Goal: Task Accomplishment & Management: Complete application form

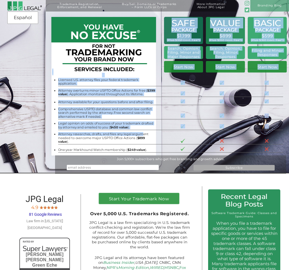
drag, startPoint x: 111, startPoint y: 98, endPoint x: 139, endPoint y: 133, distance: 44.2
click at [139, 4] on div "BASIC PACKAGE $599 (Plus $350 Govt. Fee*) Filing and Minor Responses Start Now …" at bounding box center [144, 2] width 289 height 4
click at [139, 133] on li "Attorney researches, drafts, and files any legal argument needed to overcome ma…" at bounding box center [107, 137] width 98 height 11
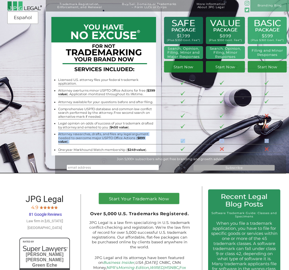
drag, startPoint x: 141, startPoint y: 141, endPoint x: 62, endPoint y: 129, distance: 79.2
click at [62, 129] on tbody "Licensed U.S. attorney files your federal trademark application. Attorney overt…" at bounding box center [170, 114] width 225 height 77
click at [63, 132] on li "Attorney researches, drafts, and files any legal argument needed to overcome ma…" at bounding box center [107, 137] width 98 height 11
drag, startPoint x: 67, startPoint y: 131, endPoint x: 145, endPoint y: 142, distance: 78.9
click at [145, 142] on tbody "Licensed U.S. attorney files your federal trademark application. Attorney overt…" at bounding box center [170, 114] width 225 height 77
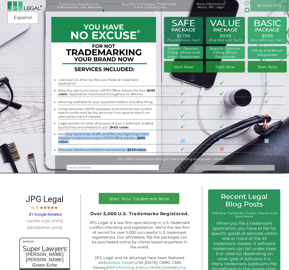
drag, startPoint x: 145, startPoint y: 142, endPoint x: 145, endPoint y: 139, distance: 3.1
click at [145, 148] on li "One-year Markhound Watch membership ( $249 value )." at bounding box center [107, 150] width 98 height 4
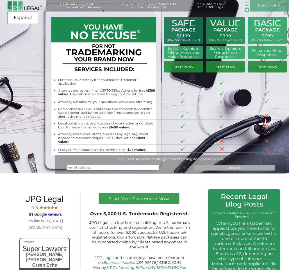
scroll to position [149, 0]
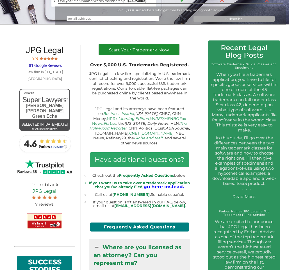
click at [154, 55] on link at bounding box center [139, 58] width 80 height 6
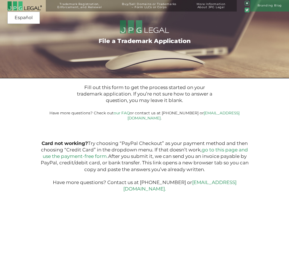
drag, startPoint x: 131, startPoint y: 122, endPoint x: 132, endPoint y: 109, distance: 13.3
click at [131, 120] on div "Fill out this form to get the process started on your trademark application. If…" at bounding box center [144, 138] width 231 height 111
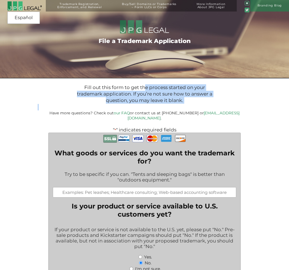
drag, startPoint x: 145, startPoint y: 92, endPoint x: 183, endPoint y: 112, distance: 43.0
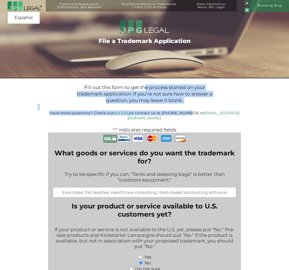
click at [183, 112] on small "Have more questions? Check out our FAQ or contact us at (917) 268-7054 or info@…" at bounding box center [144, 116] width 190 height 10
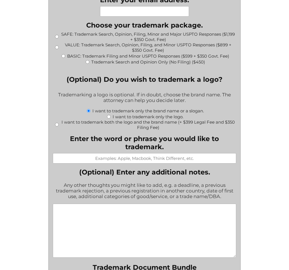
scroll to position [621, 0]
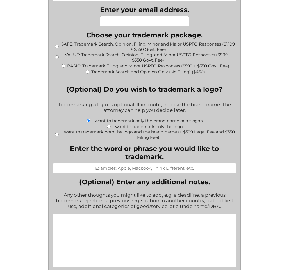
click at [126, 52] on label "VALUE: Trademark Search, Opinion, Filing, and Minor USPTO Responses ($899 + $35…" at bounding box center [148, 57] width 175 height 11
click at [59, 55] on input "VALUE: Trademark Search, Opinion, Filing, and Minor USPTO Responses ($899 + $35…" at bounding box center [57, 57] width 4 height 4
radio input "true"
type input "$1,249.00"
click at [175, 69] on label "Trademark Search and Opinion Only (No Filing) ($450)" at bounding box center [148, 71] width 114 height 5
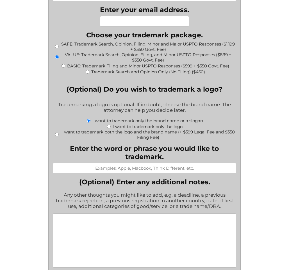
click at [89, 70] on input "Trademark Search and Opinion Only (No Filing) ($450)" at bounding box center [88, 72] width 4 height 4
radio input "true"
type input "$450.00"
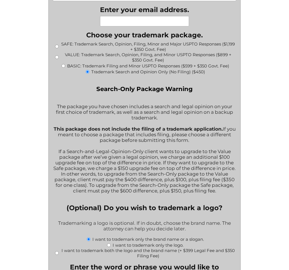
click at [169, 63] on label "BASIC: Trademark Filing and Minor USPTO Responses ($599 + $350 Govt. Fee)" at bounding box center [148, 65] width 162 height 5
click at [65, 64] on input "BASIC: Trademark Filing and Minor USPTO Responses ($599 + $350 Govt. Fee)" at bounding box center [64, 66] width 4 height 4
radio input "true"
type input "$949.00"
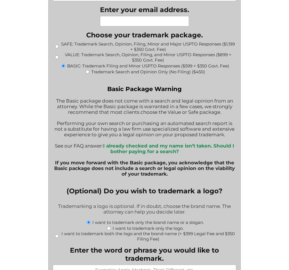
drag, startPoint x: 171, startPoint y: 66, endPoint x: 170, endPoint y: 71, distance: 5.4
click at [171, 69] on label "Trademark Search and Opinion Only (No Filing) ($450)" at bounding box center [148, 71] width 114 height 5
click at [89, 70] on input "Trademark Search and Opinion Only (No Filing) ($450)" at bounding box center [88, 72] width 4 height 4
radio input "true"
type input "$450.00"
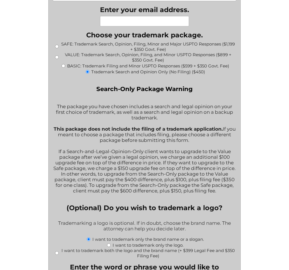
click at [190, 63] on label "BASIC: Trademark Filing and Minor USPTO Responses ($599 + $350 Govt. Fee)" at bounding box center [148, 65] width 162 height 5
click at [65, 64] on input "BASIC: Trademark Filing and Minor USPTO Responses ($599 + $350 Govt. Fee)" at bounding box center [64, 66] width 4 height 4
radio input "true"
type input "$949.00"
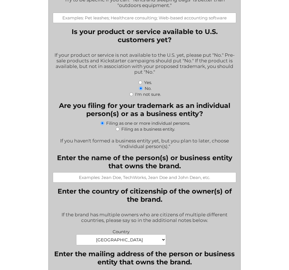
scroll to position [261, 0]
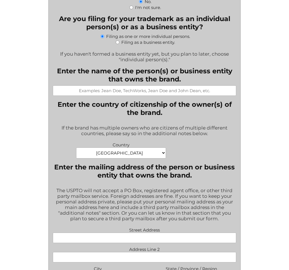
click at [149, 148] on select "Afghanistan Albania Algeria American Samoa Andorra Angola Anguilla Antarctica A…" at bounding box center [121, 153] width 90 height 11
click at [76, 148] on select "Afghanistan Albania Algeria American Samoa Andorra Angola Anguilla Antarctica A…" at bounding box center [121, 153] width 90 height 11
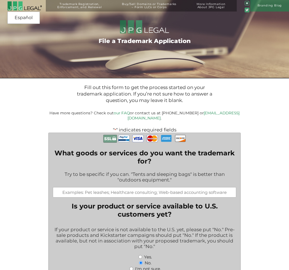
scroll to position [35, 0]
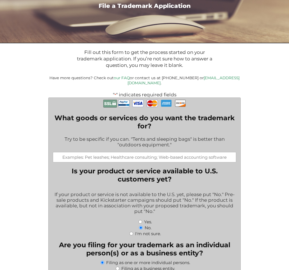
click at [92, 152] on input "What goods or services do you want the trademark for?" at bounding box center [145, 157] width 184 height 10
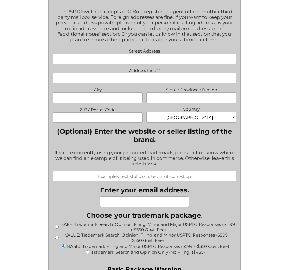
scroll to position [526, 0]
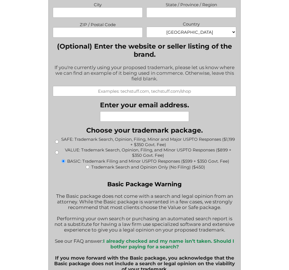
click at [196, 159] on label "BASIC: Trademark Filing and Minor USPTO Responses ($599 + $350 Govt. Fee)" at bounding box center [148, 161] width 162 height 5
click at [65, 159] on input "BASIC: Trademark Filing and Minor USPTO Responses ($599 + $350 Govt. Fee)" at bounding box center [64, 161] width 4 height 4
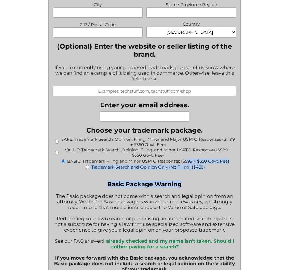
drag, startPoint x: 185, startPoint y: 155, endPoint x: 215, endPoint y: 177, distance: 37.0
click at [215, 177] on div "What goods or services do you want the trademark for? Try to be specific if you…" at bounding box center [145, 223] width 184 height 1232
click at [216, 171] on div "What goods or services do you want the trademark for? Try to be specific if you…" at bounding box center [145, 223] width 184 height 1232
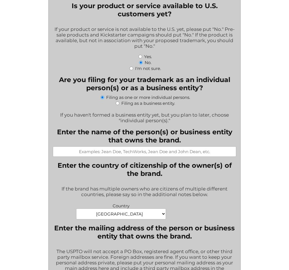
scroll to position [126, 0]
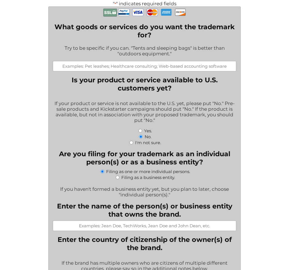
click at [143, 61] on input "What goods or services do you want the trademark for?" at bounding box center [145, 66] width 184 height 10
drag, startPoint x: 114, startPoint y: 58, endPoint x: 124, endPoint y: 51, distance: 12.1
click at [117, 61] on input "What goods or services do you want the trademark for?" at bounding box center [145, 66] width 184 height 10
drag, startPoint x: 132, startPoint y: 47, endPoint x: 149, endPoint y: 46, distance: 16.6
click at [132, 47] on div "Try to be specific if you can. "Tents and sleeping bags" is better than "outdoo…" at bounding box center [145, 51] width 184 height 19
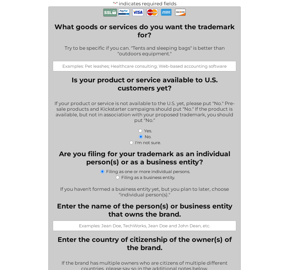
drag, startPoint x: 151, startPoint y: 46, endPoint x: 152, endPoint y: 49, distance: 2.9
click at [151, 47] on div "Try to be specific if you can. "Tents and sleeping bags" is better than "outdoo…" at bounding box center [145, 51] width 184 height 19
drag, startPoint x: 153, startPoint y: 45, endPoint x: 184, endPoint y: 49, distance: 31.5
click at [184, 49] on div "Try to be specific if you can. "Tents and sleeping bags" is better than "outdoo…" at bounding box center [145, 51] width 184 height 19
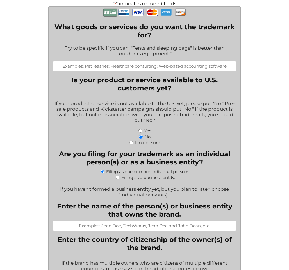
click at [175, 63] on input "What goods or services do you want the trademark for?" at bounding box center [145, 66] width 184 height 10
click at [174, 62] on input "What goods or services do you want the trademark for?" at bounding box center [145, 66] width 184 height 10
click at [174, 61] on input "What goods or services do you want the trademark for?" at bounding box center [145, 66] width 184 height 10
click at [163, 63] on input "What goods or services do you want the trademark for?" at bounding box center [145, 66] width 184 height 10
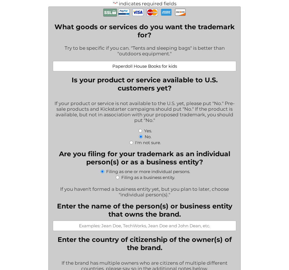
click at [190, 61] on input "Paperdoll House Books for kids" at bounding box center [145, 66] width 184 height 10
drag, startPoint x: 189, startPoint y: 60, endPoint x: 118, endPoint y: 61, distance: 70.9
click at [101, 61] on input "Paperdoll House Books for kids" at bounding box center [145, 66] width 184 height 10
click at [142, 62] on input "Paperdoll House Books for kids" at bounding box center [145, 66] width 184 height 10
click at [159, 61] on input "Paperdoll House Books for kids" at bounding box center [145, 66] width 184 height 10
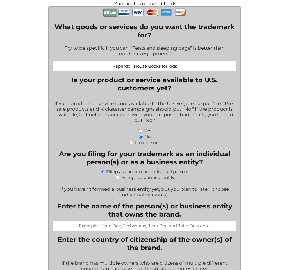
drag, startPoint x: 163, startPoint y: 61, endPoint x: 171, endPoint y: 60, distance: 8.2
click at [163, 61] on input "Paperdoll House Books for kids" at bounding box center [145, 66] width 184 height 10
drag, startPoint x: 181, startPoint y: 61, endPoint x: 177, endPoint y: 60, distance: 3.9
click at [181, 61] on input "Paperdoll House Books for kids" at bounding box center [145, 66] width 184 height 10
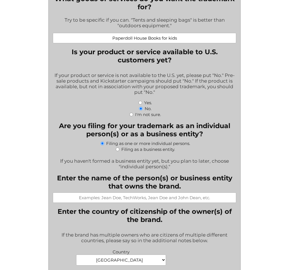
scroll to position [156, 0]
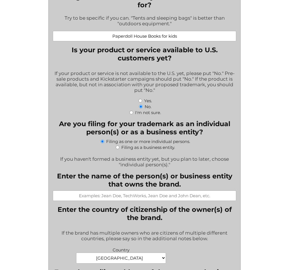
drag, startPoint x: 192, startPoint y: 30, endPoint x: 125, endPoint y: 33, distance: 67.0
click at [125, 33] on input "Paperdoll House Books for kids" at bounding box center [145, 36] width 184 height 10
type input "P"
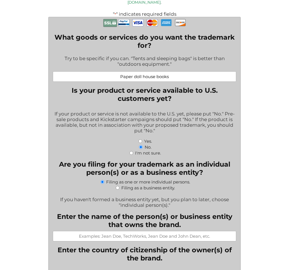
scroll to position [187, 0]
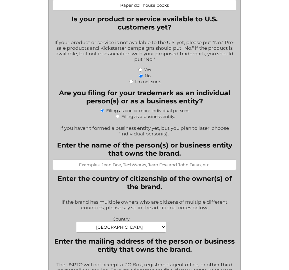
type input "Paper doll house books"
click at [142, 68] on input "Yes." at bounding box center [141, 70] width 4 height 4
radio input "true"
click at [140, 68] on input "Yes." at bounding box center [141, 70] width 4 height 4
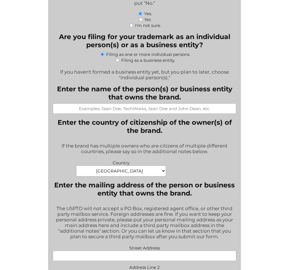
scroll to position [244, 0]
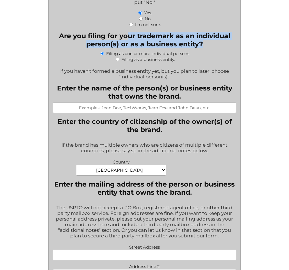
drag, startPoint x: 159, startPoint y: 33, endPoint x: 205, endPoint y: 43, distance: 47.3
click at [205, 43] on legend "Are you filing for your trademark as an individual person(s) or as a business e…" at bounding box center [145, 40] width 184 height 16
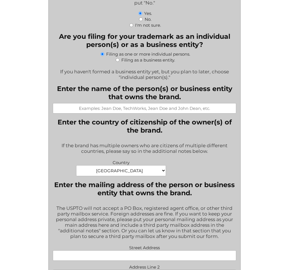
click at [160, 57] on label "Filing as a business entity." at bounding box center [148, 59] width 54 height 5
click at [119, 58] on input "Filing as a business entity." at bounding box center [118, 60] width 4 height 4
radio input "true"
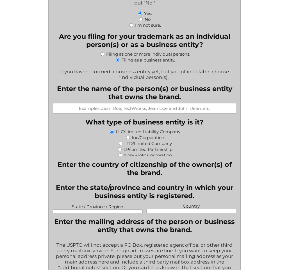
click at [162, 51] on label "Filing as one or more individual persons." at bounding box center [148, 53] width 84 height 5
click at [104, 52] on input "Filing as one or more individual persons." at bounding box center [103, 54] width 4 height 4
radio input "true"
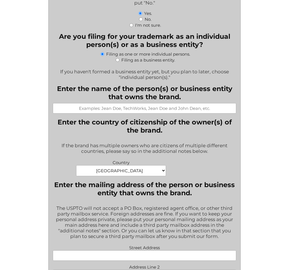
click at [162, 57] on label "Filing as a business entity." at bounding box center [148, 59] width 54 height 5
click at [119, 58] on input "Filing as a business entity." at bounding box center [118, 60] width 4 height 4
radio input "true"
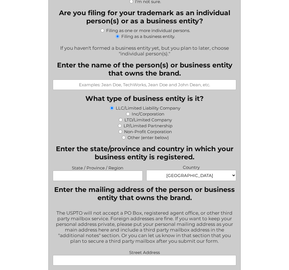
drag, startPoint x: 196, startPoint y: 36, endPoint x: 194, endPoint y: 42, distance: 6.2
click at [196, 36] on fieldset "Are you filing for your trademark as an individual person(s) or as a business e…" at bounding box center [145, 33] width 184 height 48
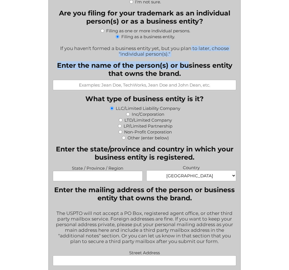
drag, startPoint x: 191, startPoint y: 45, endPoint x: 188, endPoint y: 62, distance: 17.2
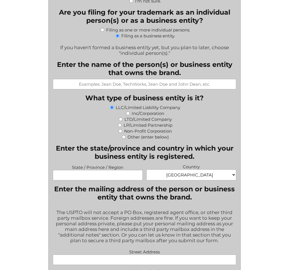
click at [188, 63] on label "Enter the name of the person(s) or business entity that owns the brand." at bounding box center [145, 68] width 184 height 16
click at [188, 79] on input "Enter the name of the person(s) or business entity that owns the brand." at bounding box center [145, 84] width 184 height 10
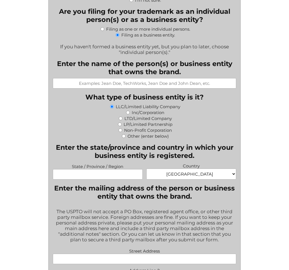
click at [188, 67] on label "Enter the name of the person(s) or business entity that owns the brand." at bounding box center [145, 68] width 184 height 16
click at [188, 78] on input "Enter the name of the person(s) or business entity that owns the brand." at bounding box center [145, 83] width 184 height 10
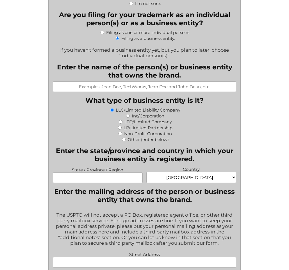
click at [188, 64] on label "Enter the name of the person(s) or business entity that owns the brand." at bounding box center [145, 71] width 184 height 16
click at [188, 82] on input "Enter the name of the person(s) or business entity that owns the brand." at bounding box center [145, 87] width 184 height 10
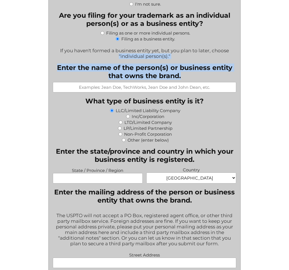
drag, startPoint x: 184, startPoint y: 71, endPoint x: 108, endPoint y: 49, distance: 78.6
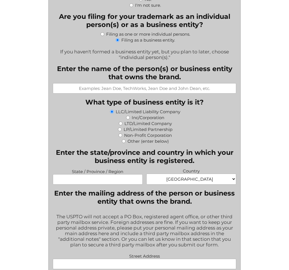
drag, startPoint x: 108, startPoint y: 49, endPoint x: 115, endPoint y: 55, distance: 8.8
click at [109, 49] on div "If you haven't formed a business entity yet, but you plan to later, choose "ind…" at bounding box center [145, 52] width 184 height 15
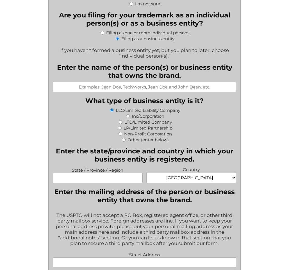
click at [141, 82] on input "Enter the name of the person(s) or business entity that owns the brand." at bounding box center [145, 87] width 184 height 10
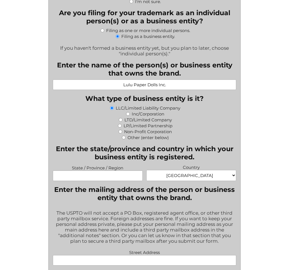
type input "Lulu Paper Dolls Inc."
click at [193, 170] on select "Afghanistan Albania Algeria American Samoa Andorra Angola Anguilla Antarctica A…" at bounding box center [191, 175] width 90 height 11
click at [178, 176] on div "State / Province / Region Country Afghanistan Albania Algeria American Samoa An…" at bounding box center [144, 173] width 187 height 20
click at [179, 173] on select "Afghanistan Albania Algeria American Samoa Andorra Angola Anguilla Antarctica A…" at bounding box center [191, 175] width 90 height 11
select select "[GEOGRAPHIC_DATA]"
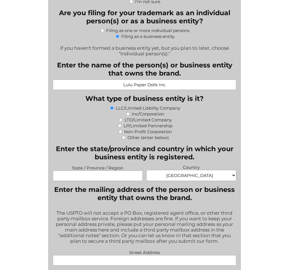
click at [146, 170] on select "Afghanistan Albania Algeria American Samoa Andorra Angola Anguilla Antarctica A…" at bounding box center [191, 175] width 90 height 11
click at [94, 164] on label "State / Province / Region" at bounding box center [98, 167] width 90 height 7
click at [94, 171] on input "State / Province / Region" at bounding box center [98, 176] width 90 height 10
click at [95, 170] on input "State / Province / Region" at bounding box center [98, 175] width 90 height 10
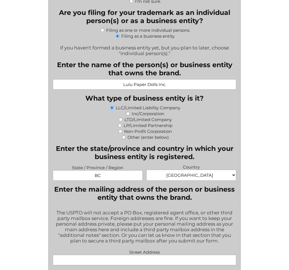
click at [110, 171] on input "BC" at bounding box center [98, 175] width 90 height 10
click at [110, 196] on legend "Enter the mailing address of the person or business entity that owns the brand." at bounding box center [145, 193] width 184 height 16
drag, startPoint x: 102, startPoint y: 168, endPoint x: 66, endPoint y: 165, distance: 36.4
click at [66, 165] on span "State / Province / Region BC" at bounding box center [98, 172] width 94 height 17
type input "[GEOGRAPHIC_DATA]"
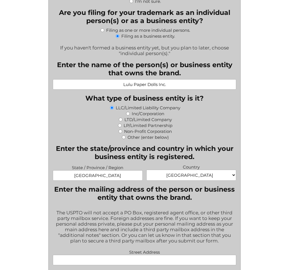
drag, startPoint x: 136, startPoint y: 222, endPoint x: 155, endPoint y: 200, distance: 29.3
click at [136, 223] on div "The USPTO will not accept a PO Box, registered agent office, or other third par…" at bounding box center [145, 227] width 184 height 42
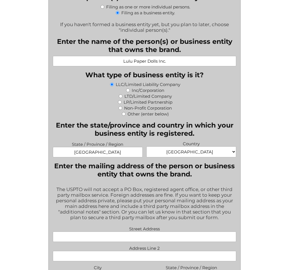
click at [130, 166] on legend "Enter the mailing address of the person or business entity that owns the brand." at bounding box center [145, 170] width 184 height 16
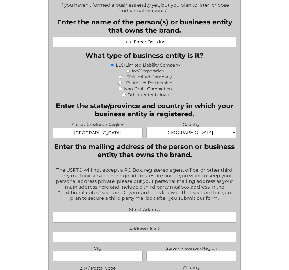
scroll to position [363, 0]
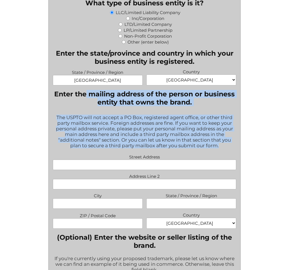
drag, startPoint x: 122, startPoint y: 94, endPoint x: 178, endPoint y: 136, distance: 69.6
click at [173, 146] on fieldset "Enter the mailing address of the person or business entity that owns the brand.…" at bounding box center [145, 159] width 184 height 139
click at [182, 130] on div "The USPTO will not accept a PO Box, registered agent office, or other third par…" at bounding box center [145, 132] width 184 height 42
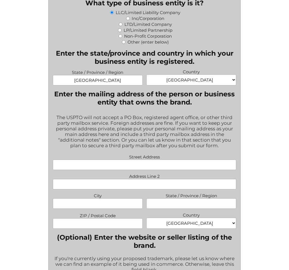
scroll to position [364, 0]
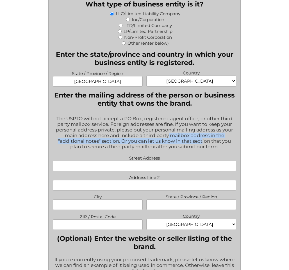
drag, startPoint x: 203, startPoint y: 137, endPoint x: 169, endPoint y: 130, distance: 34.1
click at [169, 130] on div "The USPTO will not accept a PO Box, registered agent office, or other third par…" at bounding box center [145, 133] width 184 height 42
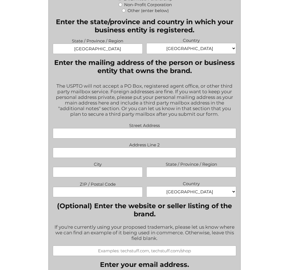
click at [123, 93] on div "The USPTO will not accept a PO Box, registered agent office, or other third par…" at bounding box center [145, 101] width 184 height 42
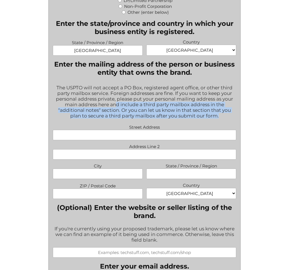
drag, startPoint x: 130, startPoint y: 101, endPoint x: 229, endPoint y: 110, distance: 99.1
click at [229, 110] on div "The USPTO will not accept a PO Box, registered agent office, or other third par…" at bounding box center [145, 102] width 184 height 42
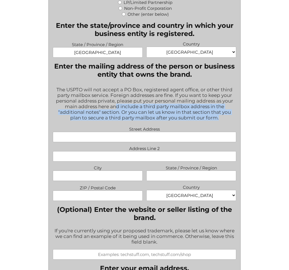
click at [229, 110] on div "The USPTO will not accept a PO Box, registered agent office, or other third par…" at bounding box center [145, 104] width 184 height 42
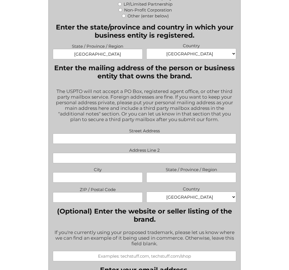
click at [160, 134] on input "Street Address" at bounding box center [145, 139] width 184 height 10
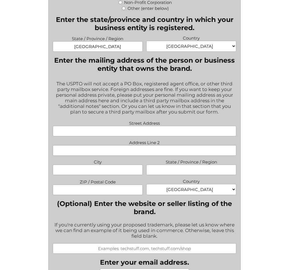
scroll to position [397, 0]
type input "[STREET_ADDRESS]"
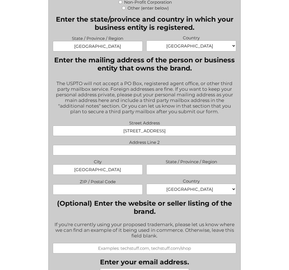
type input "[GEOGRAPHIC_DATA]"
type input "V5P 1N9"
select select "[GEOGRAPHIC_DATA]"
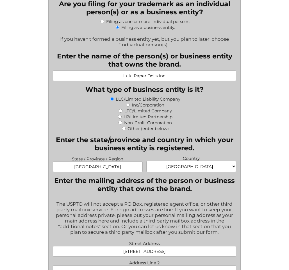
scroll to position [276, 0]
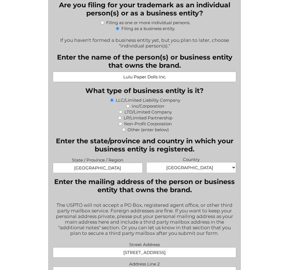
click at [151, 103] on label "Inc/Corporation" at bounding box center [148, 105] width 33 height 5
click at [130, 104] on input "Inc/Corporation" at bounding box center [128, 106] width 4 height 4
radio input "true"
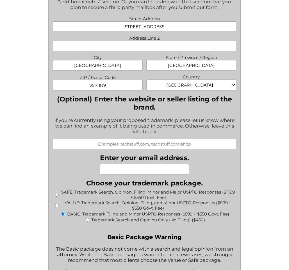
scroll to position [531, 0]
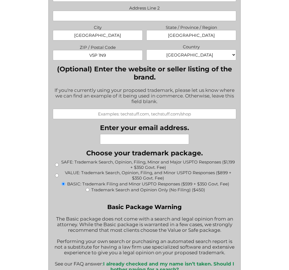
click at [146, 65] on label "(Optional) Enter the website or seller listing of the brand." at bounding box center [145, 73] width 184 height 16
click at [146, 109] on input "(Optional) Enter the website or seller listing of the brand." at bounding box center [145, 114] width 184 height 10
drag, startPoint x: 121, startPoint y: 63, endPoint x: 180, endPoint y: 74, distance: 60.1
click at [180, 74] on label "(Optional) Enter the website or seller listing of the brand." at bounding box center [145, 73] width 184 height 16
click at [180, 109] on input "(Optional) Enter the website or seller listing of the brand." at bounding box center [145, 114] width 184 height 10
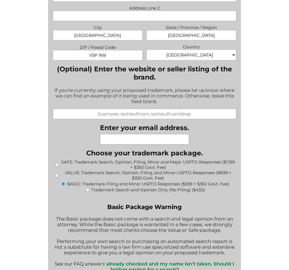
click at [180, 74] on label "(Optional) Enter the website or seller listing of the brand." at bounding box center [145, 73] width 184 height 16
click at [180, 109] on input "(Optional) Enter the website or seller listing of the brand." at bounding box center [145, 114] width 184 height 10
click at [169, 109] on input "(Optional) Enter the website or seller listing of the brand." at bounding box center [145, 114] width 184 height 10
click at [168, 109] on input "(Optional) Enter the website or seller listing of the brand." at bounding box center [145, 114] width 184 height 10
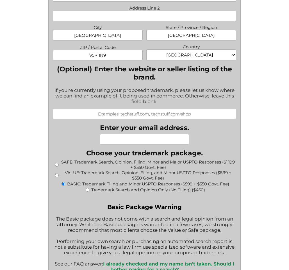
click at [168, 109] on input "(Optional) Enter the website or seller listing of the brand." at bounding box center [145, 114] width 184 height 10
type input "[DOMAIN_NAME]"
drag, startPoint x: 234, startPoint y: 116, endPoint x: 206, endPoint y: 121, distance: 28.2
click at [234, 116] on div "What goods or services do you want the trademark for? Try to be specific if you…" at bounding box center [145, 240] width 184 height 1277
click at [197, 90] on div "If you're currently using your proposed trademark, please let us know where we …" at bounding box center [145, 96] width 184 height 25
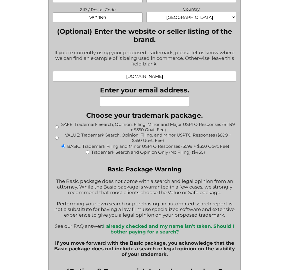
click at [164, 96] on input "Enter your email address." at bounding box center [144, 101] width 89 height 10
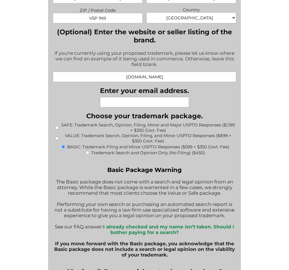
scroll to position [568, 0]
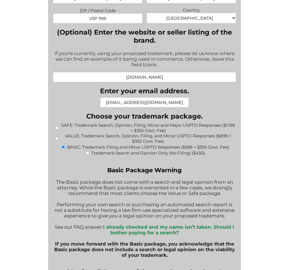
type input "[EMAIL_ADDRESS][DOMAIN_NAME]"
click at [145, 158] on div "What goods or services do you want the trademark for? Try to be specific if you…" at bounding box center [145, 203] width 184 height 1277
click at [150, 145] on label "BASIC: Trademark Filing and Minor USPTO Responses ($599 + $350 Govt. Fee)" at bounding box center [148, 147] width 162 height 5
click at [65, 145] on input "BASIC: Trademark Filing and Minor USPTO Responses ($599 + $350 Govt. Fee)" at bounding box center [64, 147] width 4 height 4
click at [241, 152] on div "" * " indicates required fields What goods or services do you want the trademar…" at bounding box center [145, 212] width 214 height 1307
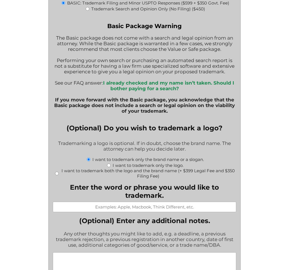
scroll to position [715, 0]
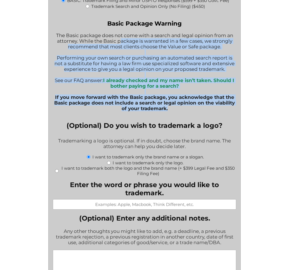
drag, startPoint x: 117, startPoint y: 35, endPoint x: 191, endPoint y: 104, distance: 101.5
click at [191, 104] on div "Basic Package Warning The Basic package does not come with a search and legal o…" at bounding box center [145, 68] width 184 height 97
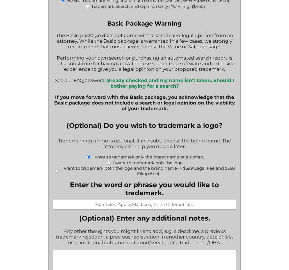
click at [189, 112] on div "What goods or services do you want the trademark for? Try to be specific if you…" at bounding box center [145, 56] width 184 height 1277
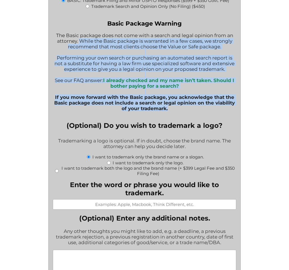
drag, startPoint x: 186, startPoint y: 106, endPoint x: 78, endPoint y: 38, distance: 127.9
click at [78, 38] on div "Basic Package Warning The Basic package does not come with a search and legal o…" at bounding box center [145, 68] width 184 height 97
drag, startPoint x: 100, startPoint y: 42, endPoint x: 205, endPoint y: 97, distance: 119.0
click at [205, 97] on div "Basic Package Warning The Basic package does not come with a search and legal o…" at bounding box center [145, 68] width 184 height 97
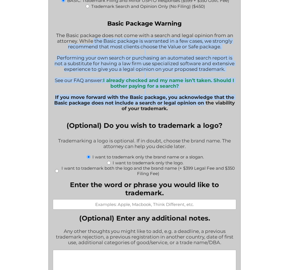
click at [205, 97] on b "If you move forward with the Basic package, you acknowledge that the Basic pack…" at bounding box center [144, 102] width 181 height 17
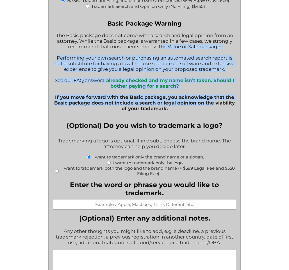
drag, startPoint x: 205, startPoint y: 97, endPoint x: 163, endPoint y: 44, distance: 67.4
click at [163, 44] on div "Basic Package Warning The Basic package does not come with a search and legal o…" at bounding box center [145, 68] width 184 height 97
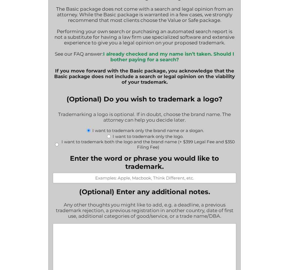
scroll to position [741, 0]
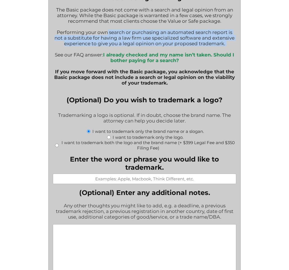
drag, startPoint x: 103, startPoint y: 27, endPoint x: 194, endPoint y: 46, distance: 92.9
click at [193, 44] on div "Basic Package Warning The Basic package does not come with a search and legal o…" at bounding box center [145, 42] width 184 height 97
click at [195, 52] on b "I already checked and my name isn’t taken. Should I bother paying for a search?" at bounding box center [168, 57] width 131 height 11
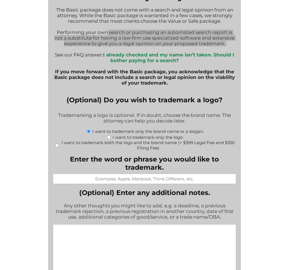
click at [212, 28] on div "Basic Package Warning The Basic package does not come with a search and legal o…" at bounding box center [145, 42] width 184 height 97
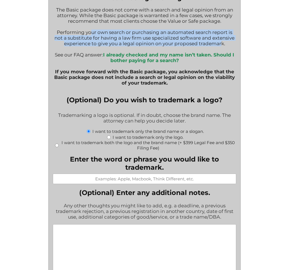
drag, startPoint x: 91, startPoint y: 28, endPoint x: 220, endPoint y: 37, distance: 128.8
click at [220, 37] on div "Basic Package Warning The Basic package does not come with a search and legal o…" at bounding box center [145, 42] width 184 height 97
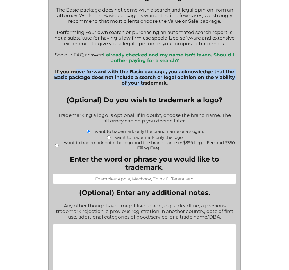
drag, startPoint x: 82, startPoint y: 67, endPoint x: 144, endPoint y: 76, distance: 63.3
click at [144, 76] on b "If you move forward with the Basic package, you acknowledge that the Basic pack…" at bounding box center [144, 77] width 181 height 17
drag, startPoint x: 146, startPoint y: 76, endPoint x: 154, endPoint y: 68, distance: 10.8
click at [154, 69] on b "If you move forward with the Basic package, you acknowledge that the Basic pack…" at bounding box center [144, 77] width 181 height 17
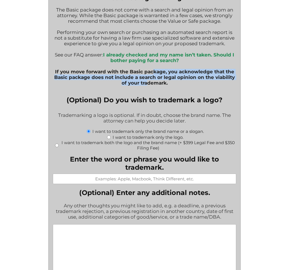
drag, startPoint x: 154, startPoint y: 68, endPoint x: 130, endPoint y: 67, distance: 23.6
click at [154, 69] on b "If you move forward with the Basic package, you acknowledge that the Basic pack…" at bounding box center [144, 77] width 181 height 17
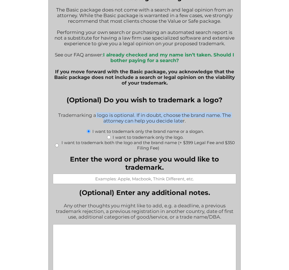
drag, startPoint x: 105, startPoint y: 111, endPoint x: 184, endPoint y: 116, distance: 78.3
click at [184, 116] on div "Trademarking a logo is optional. If in doubt, choose the brand name. The attorn…" at bounding box center [145, 118] width 184 height 19
drag, startPoint x: 182, startPoint y: 117, endPoint x: 96, endPoint y: 110, distance: 86.3
click at [96, 110] on div "Trademarking a logo is optional. If in doubt, choose the brand name. The attorn…" at bounding box center [145, 118] width 184 height 19
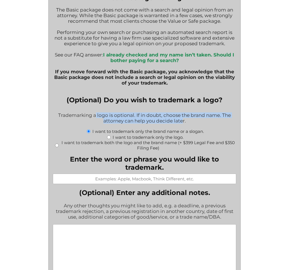
click at [96, 110] on div "Trademarking a logo is optional. If in doubt, choose the brand name. The attorn…" at bounding box center [145, 118] width 184 height 19
drag, startPoint x: 89, startPoint y: 110, endPoint x: 172, endPoint y: 115, distance: 82.6
click at [172, 115] on div "Trademarking a logo is optional. If in doubt, choose the brand name. The attorn…" at bounding box center [145, 118] width 184 height 19
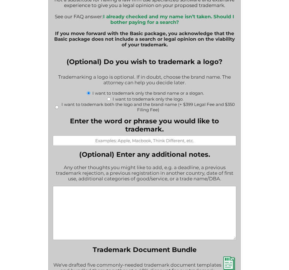
scroll to position [793, 0]
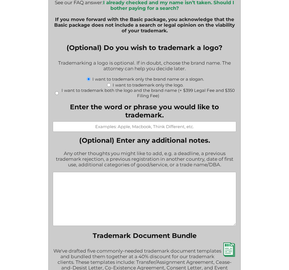
click at [135, 82] on label "I want to trademark only the logo." at bounding box center [148, 84] width 71 height 5
click at [111, 83] on input "I want to trademark only the logo." at bounding box center [109, 85] width 4 height 4
radio input "true"
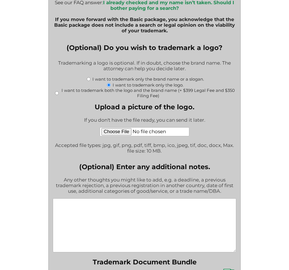
click at [139, 76] on label "I want to trademark only the brand name or a slogan." at bounding box center [148, 78] width 112 height 5
click at [91, 77] on input "I want to trademark only the brand name or a slogan." at bounding box center [89, 79] width 4 height 4
radio input "true"
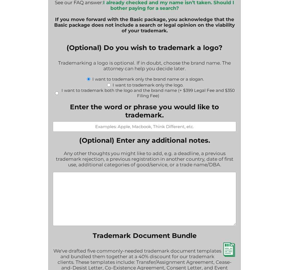
scroll to position [833, 0]
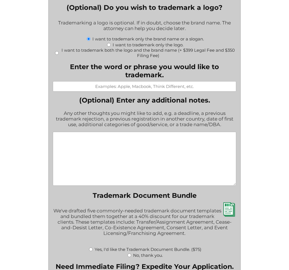
click at [165, 83] on input "Enter the word or phrase you would like to trademark." at bounding box center [145, 86] width 184 height 10
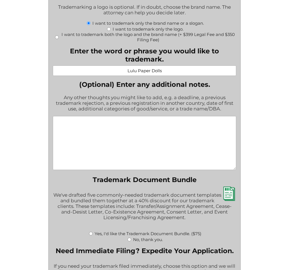
type input "Lulu Paper Dolls"
click at [164, 116] on textarea "(Optional) Enter any additional notes." at bounding box center [145, 143] width 184 height 54
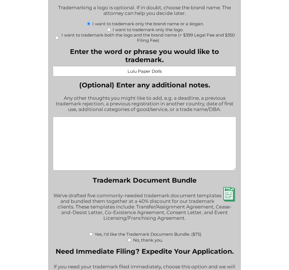
click at [159, 123] on textarea "(Optional) Enter any additional notes." at bounding box center [145, 144] width 184 height 54
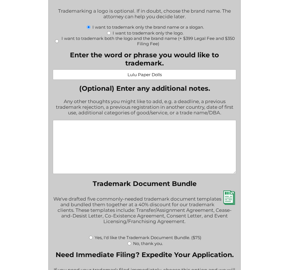
click at [161, 120] on textarea "(Optional) Enter any additional notes." at bounding box center [145, 147] width 184 height 54
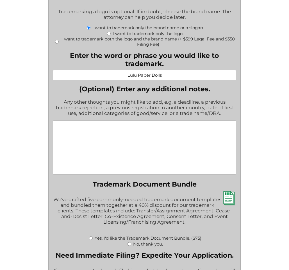
click at [168, 122] on textarea "(Optional) Enter any additional notes." at bounding box center [145, 148] width 184 height 54
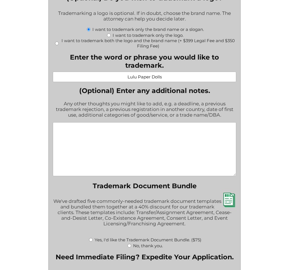
click at [175, 122] on textarea "(Optional) Enter any additional notes." at bounding box center [145, 149] width 184 height 54
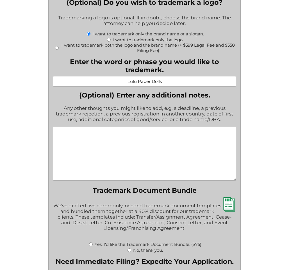
click at [183, 127] on textarea "(Optional) Enter any additional notes." at bounding box center [145, 154] width 184 height 54
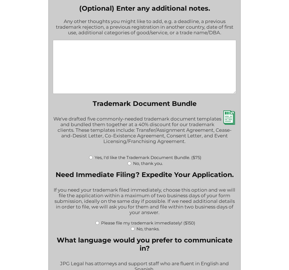
scroll to position [981, 0]
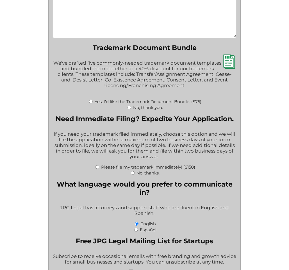
drag, startPoint x: 156, startPoint y: 62, endPoint x: 176, endPoint y: 79, distance: 26.7
click at [176, 79] on div "We've drafted five commonly-needed trademark document templates and bundled the…" at bounding box center [145, 78] width 184 height 42
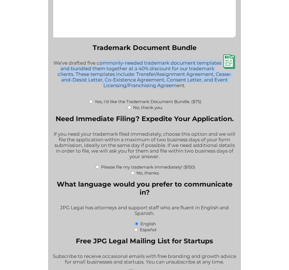
drag, startPoint x: 176, startPoint y: 79, endPoint x: 99, endPoint y: 58, distance: 79.9
click at [99, 58] on div "We've drafted five commonly-needed trademark document templates and bundled the…" at bounding box center [145, 78] width 184 height 42
drag, startPoint x: 141, startPoint y: 61, endPoint x: 168, endPoint y: 85, distance: 36.2
click at [168, 85] on div "We've drafted five commonly-needed trademark document templates and bundled the…" at bounding box center [145, 78] width 184 height 42
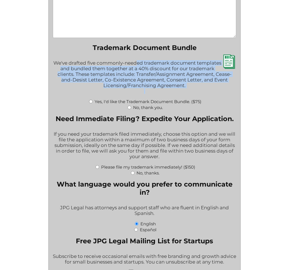
click at [168, 85] on div "We've drafted five commonly-needed trademark document templates and bundled the…" at bounding box center [145, 78] width 184 height 42
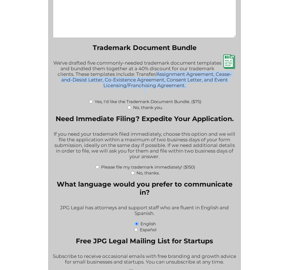
drag, startPoint x: 168, startPoint y: 85, endPoint x: 157, endPoint y: 67, distance: 21.5
click at [157, 67] on div "We've drafted five commonly-needed trademark document templates and bundled the…" at bounding box center [145, 78] width 184 height 42
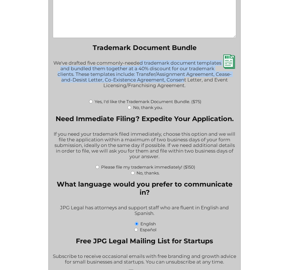
drag, startPoint x: 140, startPoint y: 58, endPoint x: 184, endPoint y: 74, distance: 47.2
click at [184, 74] on div "We've drafted five commonly-needed trademark document templates and bundled the…" at bounding box center [145, 78] width 184 height 42
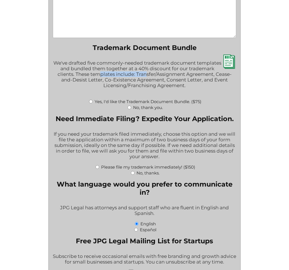
drag, startPoint x: 100, startPoint y: 69, endPoint x: 146, endPoint y: 71, distance: 46.1
click at [146, 71] on div "We've drafted five commonly-needed trademark document templates and bundled the…" at bounding box center [145, 78] width 184 height 42
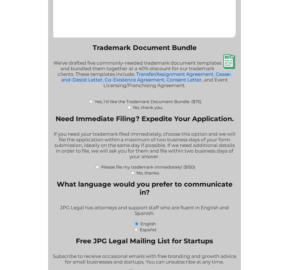
drag, startPoint x: 136, startPoint y: 70, endPoint x: 202, endPoint y: 76, distance: 65.7
click at [202, 76] on div "We've drafted five commonly-needed trademark document templates and bundled the…" at bounding box center [145, 78] width 184 height 42
drag, startPoint x: 186, startPoint y: 81, endPoint x: 136, endPoint y: 67, distance: 52.3
click at [136, 67] on div "We've drafted five commonly-needed trademark document templates and bundled the…" at bounding box center [145, 78] width 184 height 42
copy div "Transfer/Assignment Agreement, Cease-and-Desist Letter, Co-Existence Agreement,…"
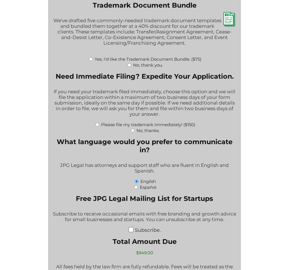
click at [177, 57] on label "Yes, I'd like the Trademark Document Bundle. ($75)" at bounding box center [148, 59] width 107 height 5
click at [93, 57] on input "Yes, I'd like the Trademark Document Bundle. ($75)" at bounding box center [91, 59] width 4 height 4
radio input "true"
type input "$1,024.00"
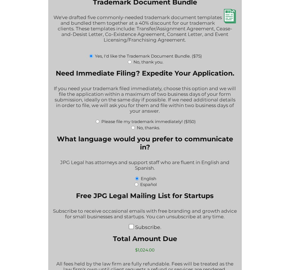
scroll to position [1028, 0]
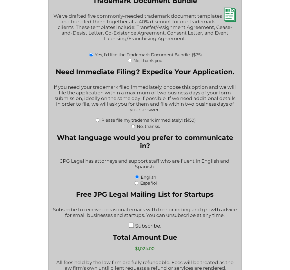
click at [91, 53] on input "Yes, I'd like the Trademark Document Bundle. ($75)" at bounding box center [91, 55] width 4 height 4
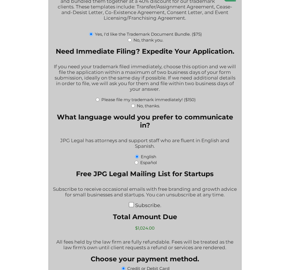
scroll to position [1053, 0]
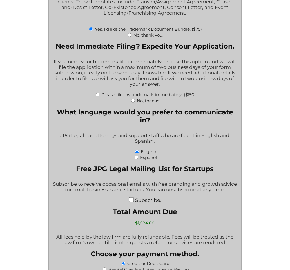
click at [131, 32] on div "No, thank you." at bounding box center [145, 35] width 184 height 6
click at [130, 33] on input "No, thank you." at bounding box center [130, 35] width 4 height 4
radio input "true"
type input "$949.00"
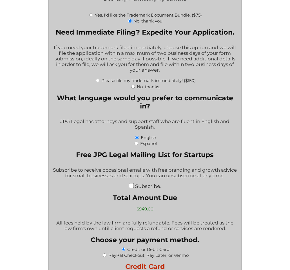
scroll to position [1070, 0]
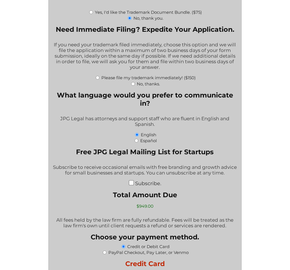
click at [180, 48] on div "If you need your trademark filed immediately, choose this option and we will fi…" at bounding box center [145, 56] width 184 height 36
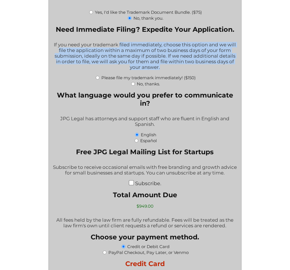
drag, startPoint x: 119, startPoint y: 41, endPoint x: 180, endPoint y: 61, distance: 64.3
click at [180, 61] on div "If you need your trademark filed immediately, choose this option and we will fi…" at bounding box center [145, 56] width 184 height 36
drag, startPoint x: 181, startPoint y: 63, endPoint x: 64, endPoint y: 40, distance: 119.3
click at [64, 40] on div "If you need your trademark filed immediately, choose this option and we will fi…" at bounding box center [145, 56] width 184 height 36
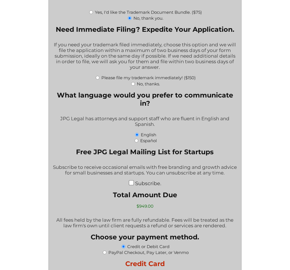
click at [64, 40] on div "If you need your trademark filed immediately, choose this option and we will fi…" at bounding box center [145, 56] width 184 height 36
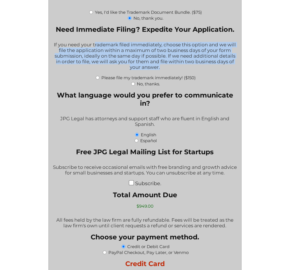
drag, startPoint x: 126, startPoint y: 43, endPoint x: 191, endPoint y: 65, distance: 68.1
click at [191, 65] on div "If you need your trademark filed immediately, choose this option and we will fi…" at bounding box center [145, 56] width 184 height 36
drag, startPoint x: 191, startPoint y: 65, endPoint x: 82, endPoint y: 35, distance: 112.9
click at [82, 38] on div "If you need your trademark filed immediately, choose this option and we will fi…" at bounding box center [145, 56] width 184 height 36
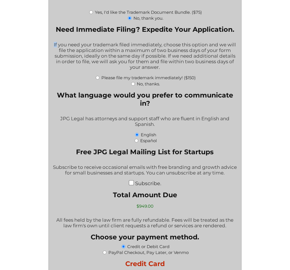
click at [82, 38] on div "If you need your trademark filed immediately, choose this option and we will fi…" at bounding box center [145, 56] width 184 height 36
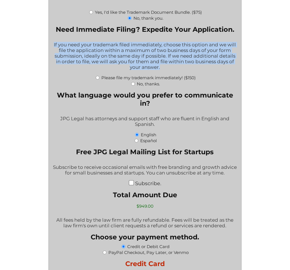
drag, startPoint x: 96, startPoint y: 36, endPoint x: 173, endPoint y: 65, distance: 82.0
click at [173, 65] on div "If you need your trademark filed immediately, choose this option and we will fi…" at bounding box center [145, 56] width 184 height 36
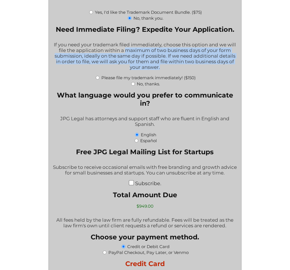
drag, startPoint x: 173, startPoint y: 65, endPoint x: 137, endPoint y: 44, distance: 41.3
click at [137, 44] on div "If you need your trademark filed immediately, choose this option and we will fi…" at bounding box center [145, 56] width 184 height 36
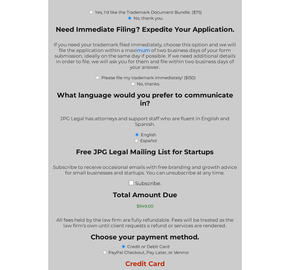
click at [137, 45] on div "If you need your trademark filed immediately, choose this option and we will fi…" at bounding box center [145, 56] width 184 height 36
click at [155, 81] on label "No, thanks." at bounding box center [148, 83] width 23 height 5
click at [135, 82] on input "No, thanks." at bounding box center [133, 84] width 4 height 4
radio input "true"
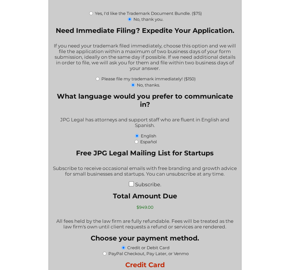
scroll to position [1071, 0]
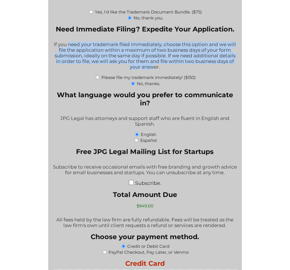
drag, startPoint x: 68, startPoint y: 42, endPoint x: 155, endPoint y: 62, distance: 89.2
click at [155, 62] on div "If you need your trademark filed immediately, choose this option and we will fi…" at bounding box center [145, 56] width 184 height 36
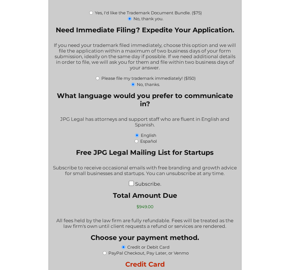
click at [155, 62] on div "If you need your trademark filed immediately, choose this option and we will fi…" at bounding box center [145, 57] width 184 height 36
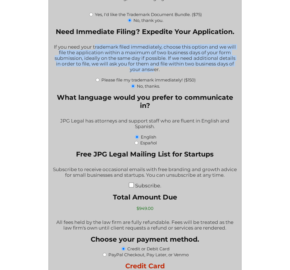
drag, startPoint x: 155, startPoint y: 62, endPoint x: 96, endPoint y: 43, distance: 62.7
click at [96, 43] on div "If you need your trademark filed immediately, choose this option and we will fi…" at bounding box center [145, 58] width 184 height 36
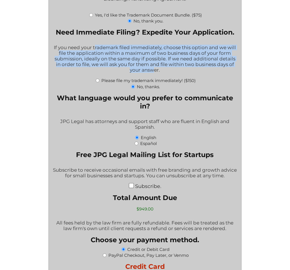
drag, startPoint x: 96, startPoint y: 43, endPoint x: 124, endPoint y: 42, distance: 28.4
click at [96, 43] on div "If you need your trademark filed immediately, choose this option and we will fi…" at bounding box center [145, 59] width 184 height 36
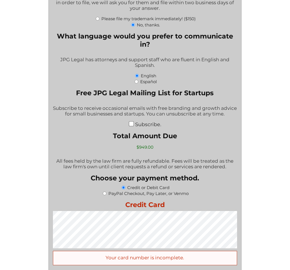
scroll to position [1132, 0]
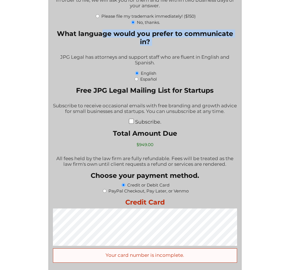
drag, startPoint x: 105, startPoint y: 32, endPoint x: 170, endPoint y: 42, distance: 65.3
click at [170, 42] on fieldset "What language would you prefer to communicate in? JPG Legal has attorneys and s…" at bounding box center [145, 56] width 184 height 52
drag, startPoint x: 170, startPoint y: 42, endPoint x: 162, endPoint y: 53, distance: 13.1
click at [170, 43] on fieldset "What language would you prefer to communicate in? JPG Legal has attorneys and s…" at bounding box center [145, 56] width 184 height 52
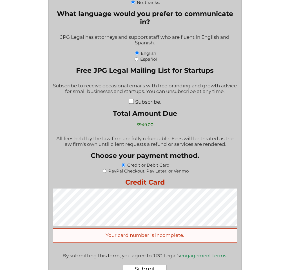
scroll to position [1156, 0]
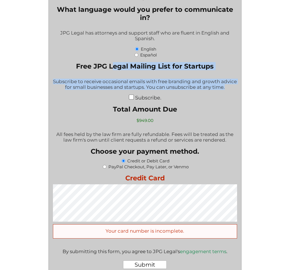
drag, startPoint x: 112, startPoint y: 60, endPoint x: 215, endPoint y: 89, distance: 106.6
click at [215, 89] on fieldset "Free JPG Legal Mailing List for Startups Subscribe to receive occasional emails…" at bounding box center [145, 81] width 184 height 39
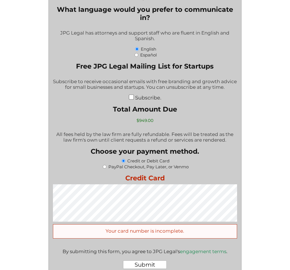
drag, startPoint x: 215, startPoint y: 89, endPoint x: 172, endPoint y: 73, distance: 45.9
click at [215, 89] on fieldset "Free JPG Legal Mailing List for Startups Subscribe to receive occasional emails…" at bounding box center [145, 81] width 184 height 39
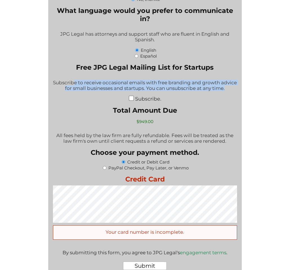
drag, startPoint x: 88, startPoint y: 78, endPoint x: 173, endPoint y: 88, distance: 85.4
click at [173, 88] on div "Subscribe to receive occasional emails with free branding and growth advice for…" at bounding box center [145, 85] width 184 height 19
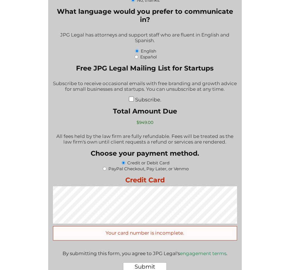
click at [183, 77] on div "Subscribe to receive occasional emails with free branding and growth advice for…" at bounding box center [145, 86] width 184 height 19
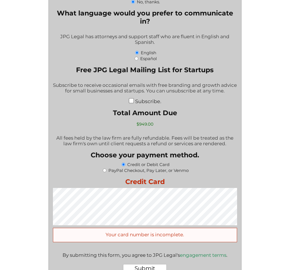
click at [130, 98] on input "Subscribe." at bounding box center [131, 100] width 5 height 5
checkbox input "true"
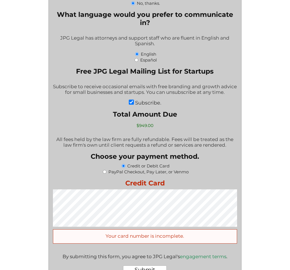
scroll to position [1193, 0]
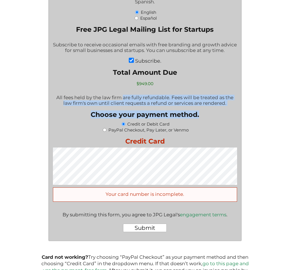
drag, startPoint x: 123, startPoint y: 91, endPoint x: 202, endPoint y: 109, distance: 80.9
click at [202, 110] on fieldset "Choose your payment method. Credit or Debit Card PayPal Checkout, Pay Later, or…" at bounding box center [145, 121] width 184 height 22
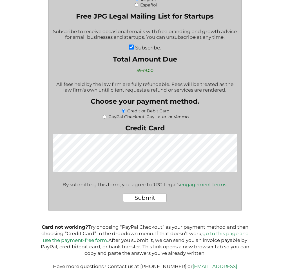
scroll to position [1206, 0]
drag, startPoint x: 248, startPoint y: 213, endPoint x: 170, endPoint y: 212, distance: 77.9
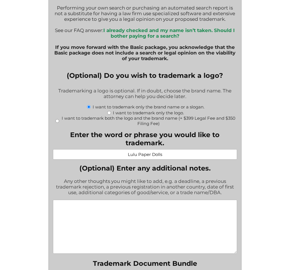
scroll to position [811, 0]
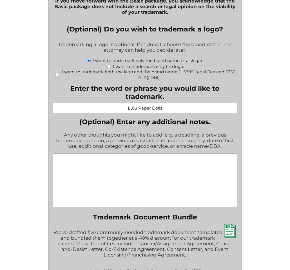
click at [148, 163] on textarea "(Optional) Enter any additional notes." at bounding box center [145, 181] width 184 height 54
click at [149, 154] on textarea "(Optional) Enter any additional notes." at bounding box center [145, 181] width 184 height 54
click at [143, 154] on textarea "(Optional) Enter any additional notes." at bounding box center [145, 181] width 184 height 54
click at [137, 157] on textarea "(Optional) Enter any additional notes." at bounding box center [145, 181] width 184 height 54
click at [139, 155] on textarea "(Optional) Enter any additional notes." at bounding box center [145, 181] width 184 height 54
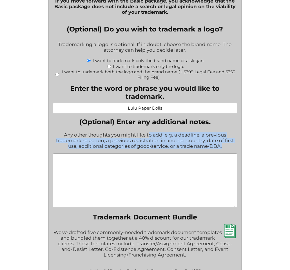
drag, startPoint x: 157, startPoint y: 130, endPoint x: 211, endPoint y: 147, distance: 55.9
click at [211, 147] on div "Any other thoughts you might like to add, e.g. a deadline, a previous trademark…" at bounding box center [145, 140] width 184 height 25
click at [216, 144] on div "Any other thoughts you might like to add, e.g. a deadline, a previous trademark…" at bounding box center [145, 140] width 184 height 25
drag, startPoint x: 220, startPoint y: 142, endPoint x: 92, endPoint y: 132, distance: 129.2
click at [92, 132] on div "Any other thoughts you might like to add, e.g. a deadline, a previous trademark…" at bounding box center [145, 140] width 184 height 25
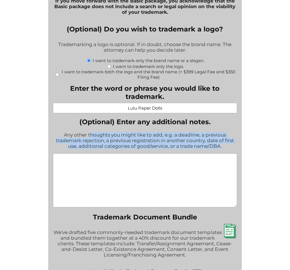
click at [92, 132] on div "Any other thoughts you might like to add, e.g. a deadline, a previous trademark…" at bounding box center [145, 140] width 184 height 25
drag, startPoint x: 128, startPoint y: 134, endPoint x: 222, endPoint y: 145, distance: 95.1
click at [221, 145] on div "Any other thoughts you might like to add, e.g. a deadline, a previous trademark…" at bounding box center [145, 140] width 184 height 25
click at [224, 145] on div "Any other thoughts you might like to add, e.g. a deadline, a previous trademark…" at bounding box center [145, 140] width 184 height 25
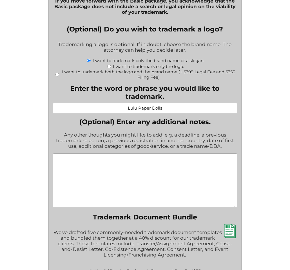
click at [130, 175] on textarea "(Optional) Enter any additional notes." at bounding box center [145, 181] width 184 height 54
paste textarea "Toys, Games & Dolls"
drag, startPoint x: 139, startPoint y: 154, endPoint x: 134, endPoint y: 155, distance: 4.9
click at [137, 155] on textarea "Please file for Toys, Games & Dolls" at bounding box center [145, 181] width 184 height 54
click at [132, 156] on textarea "Please file for Toys, Games & Dolls" at bounding box center [145, 181] width 184 height 54
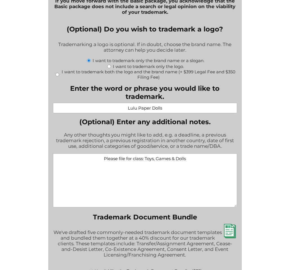
click at [202, 154] on textarea "Please file for class: Toys, Games & Dolls" at bounding box center [145, 181] width 184 height 54
click at [181, 166] on textarea "Please file for class: Toys, Games & Dolls" at bounding box center [145, 181] width 184 height 54
paste textarea "https://lulupaperdolls.com/products/that-girl-aesthetic-paper-doll-book-kit-pre…"
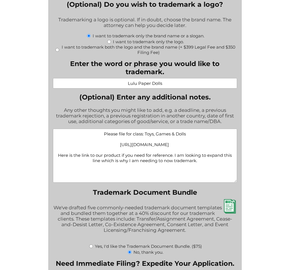
scroll to position [836, 0]
type textarea "Please file for class: Toys, Games & Dolls [URL][DOMAIN_NAME] Here is the link …"
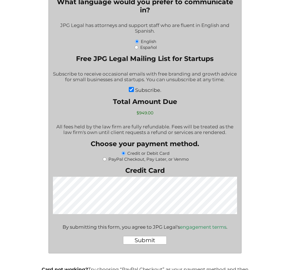
scroll to position [1206, 0]
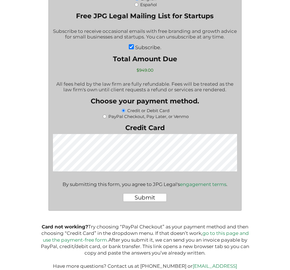
drag, startPoint x: 229, startPoint y: 203, endPoint x: 195, endPoint y: 200, distance: 33.9
click at [155, 193] on input "Submit" at bounding box center [145, 197] width 44 height 8
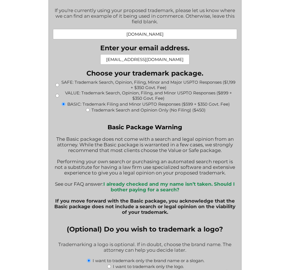
scroll to position [611, 0]
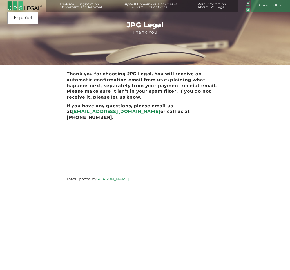
drag, startPoint x: 86, startPoint y: 85, endPoint x: 82, endPoint y: 88, distance: 5.2
click at [86, 85] on h2 "Thank you for choosing JPG Legal. You will receive an automatic confirmation em…" at bounding box center [145, 85] width 156 height 29
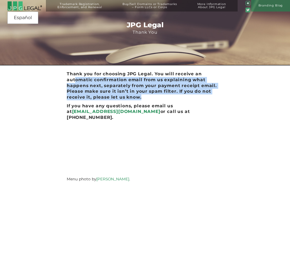
drag, startPoint x: 75, startPoint y: 81, endPoint x: 166, endPoint y: 101, distance: 92.6
click at [166, 101] on div "Thank you for choosing JPG Legal. You will receive an automatic confirmation em…" at bounding box center [145, 127] width 174 height 114
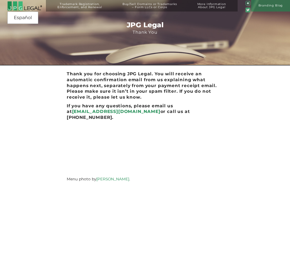
click at [64, 49] on div "Trademark Registration, Enforcement, and Renewal File a Trademark Application T…" at bounding box center [145, 26] width 290 height 52
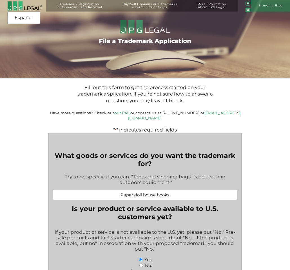
select select "[GEOGRAPHIC_DATA]"
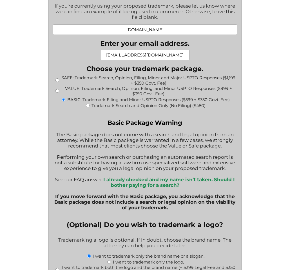
scroll to position [620, 0]
